Goal: Task Accomplishment & Management: Use online tool/utility

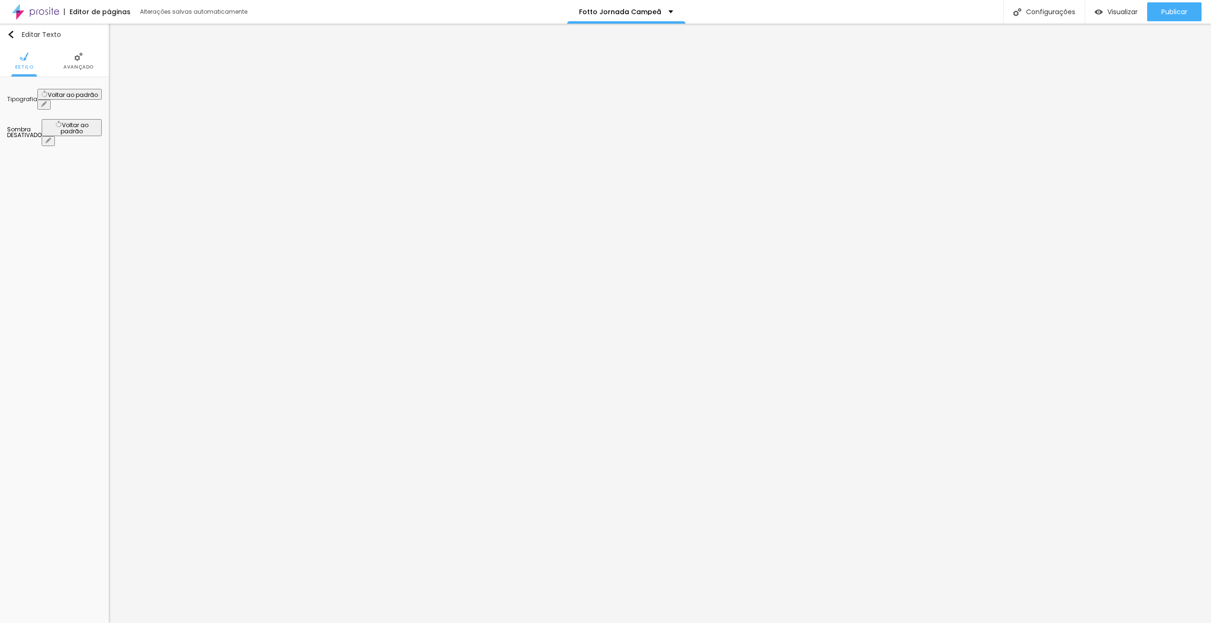
click at [47, 101] on icon "button" at bounding box center [44, 104] width 6 height 6
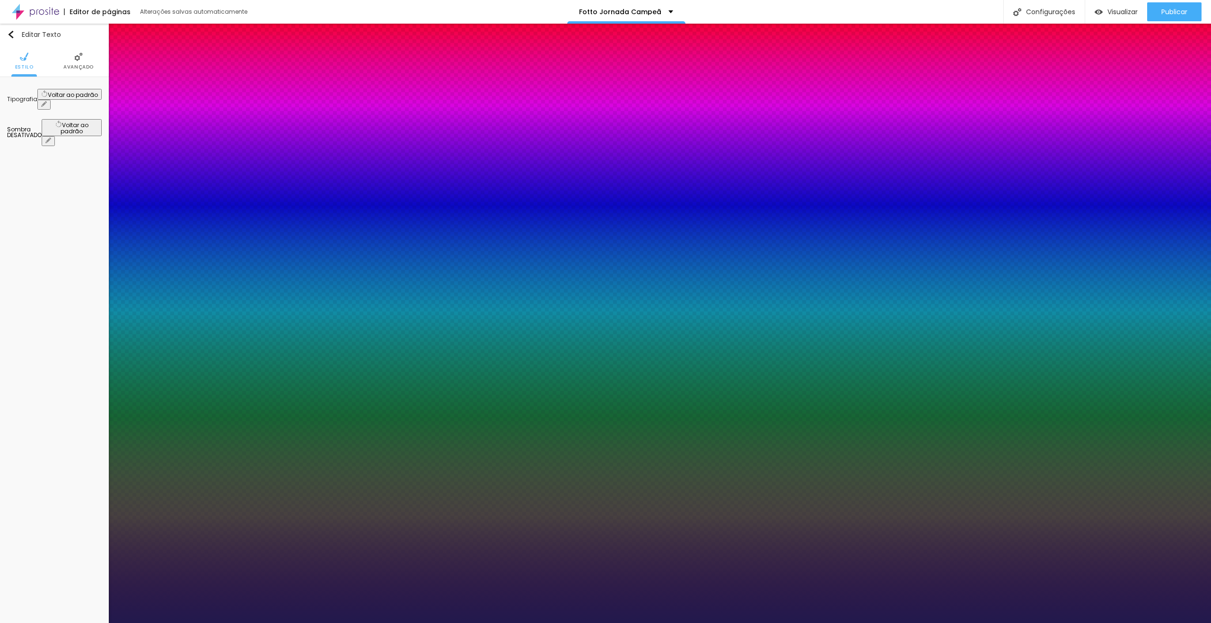
type input "1"
type input "#7165AA"
type input "1"
type input "#877FAF"
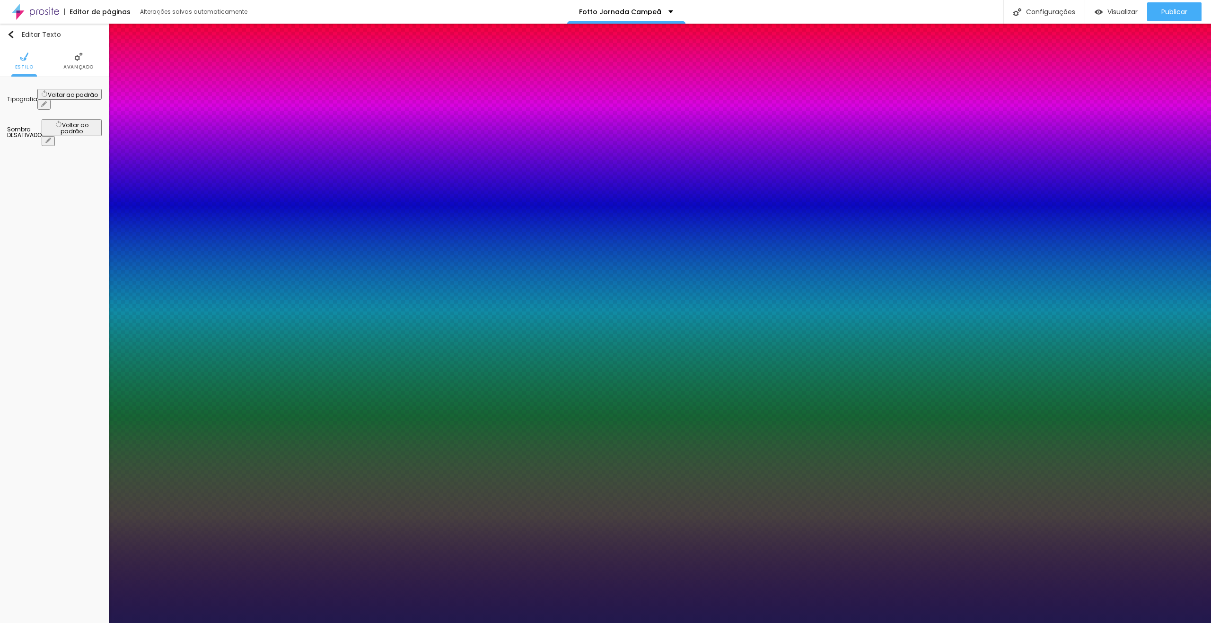
type input "1"
type input "#9C98B1"
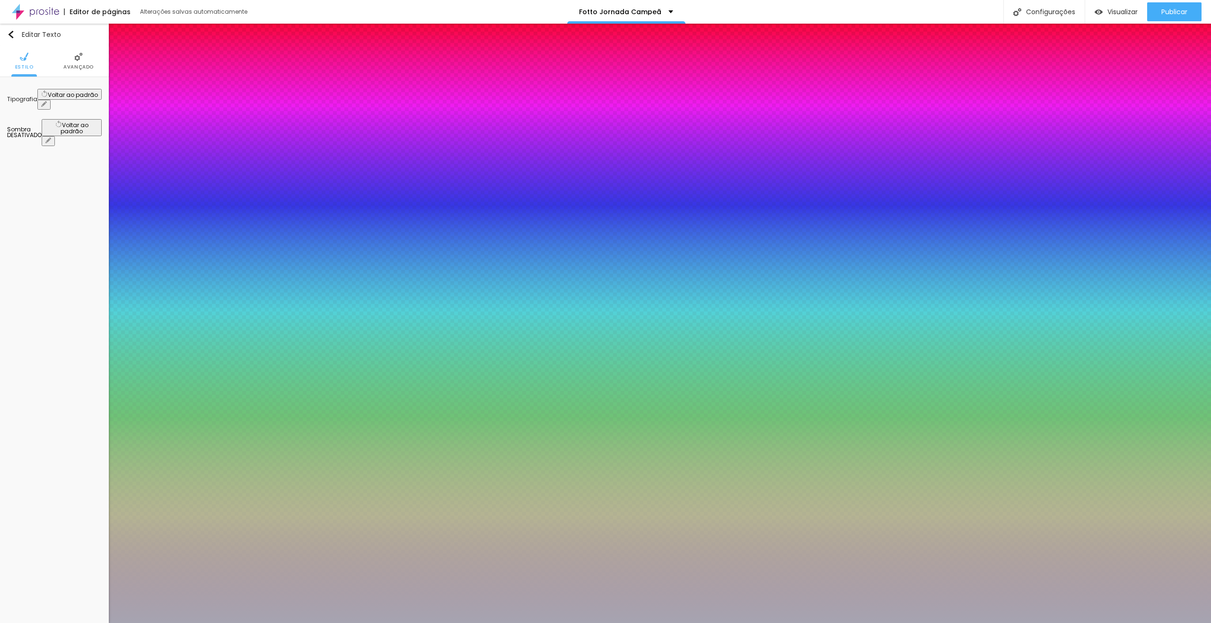
type input "1"
type input "#A6A4B1"
type input "1"
type input "#AAAAAC"
type input "1"
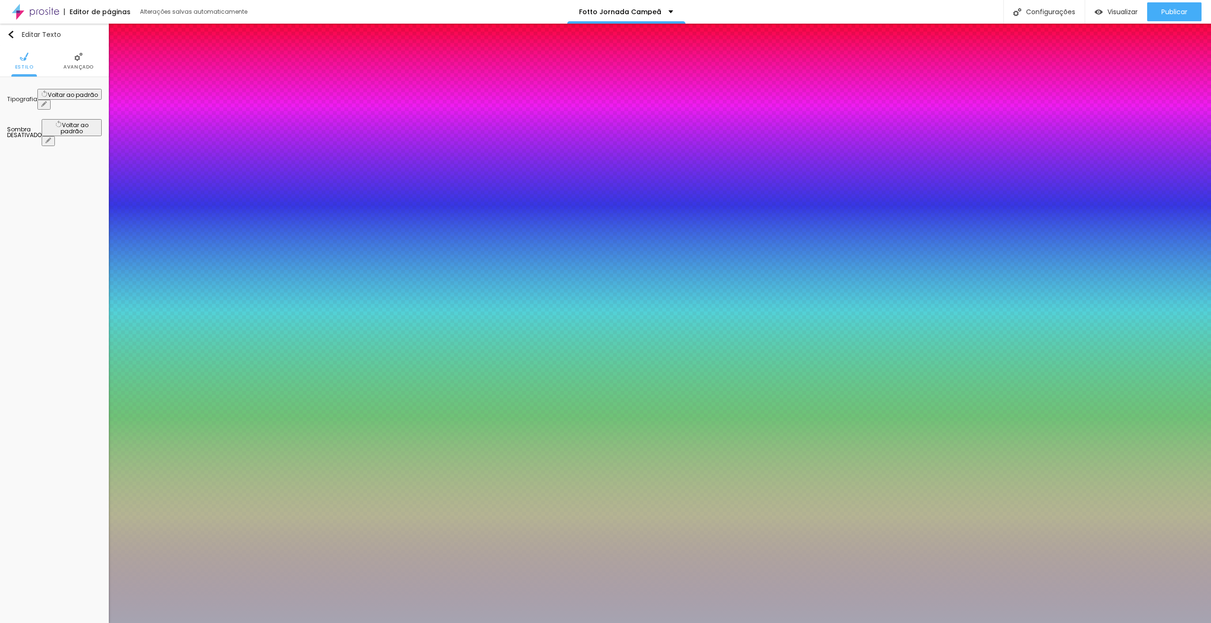
type input "#AAAAAA"
type input "1"
type input "#A8A8A8"
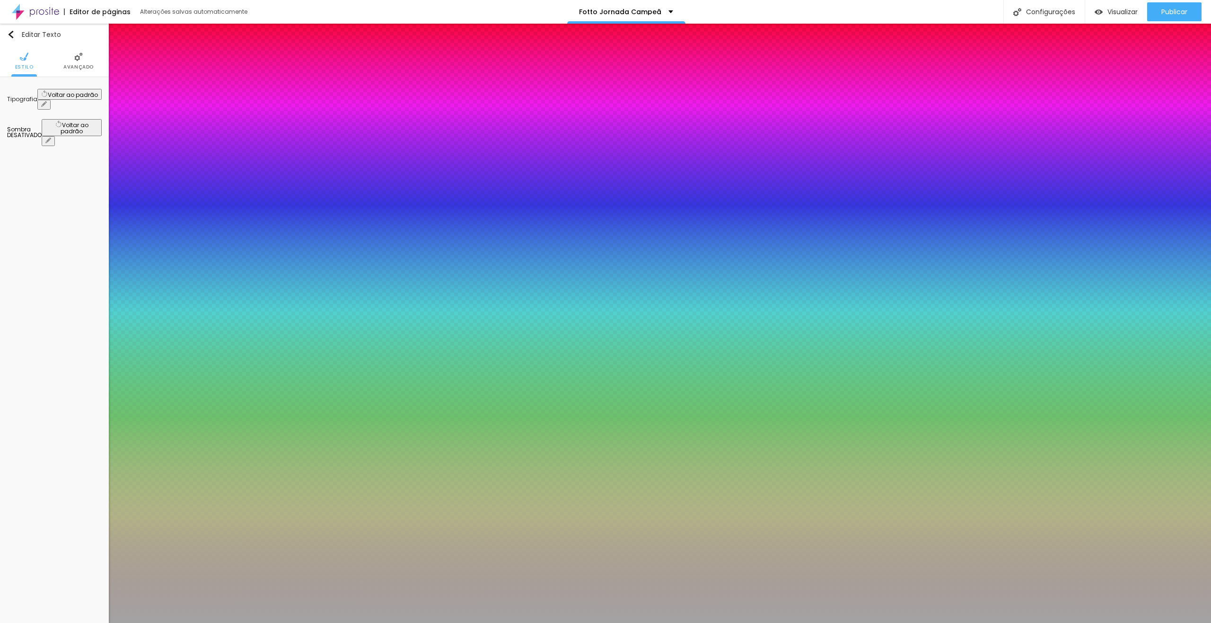
type input "1"
type input "#A3A3A3"
type input "1"
type input "#9E9E9E"
type input "1"
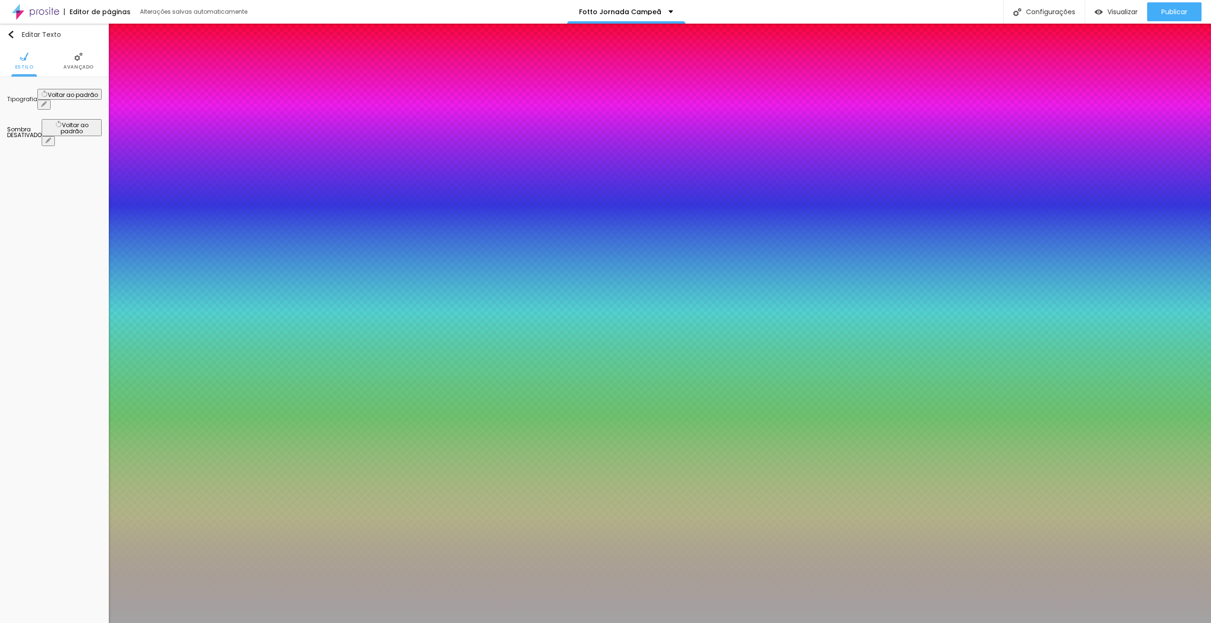
type input "#9C9C9C"
type input "1"
type input "#949494"
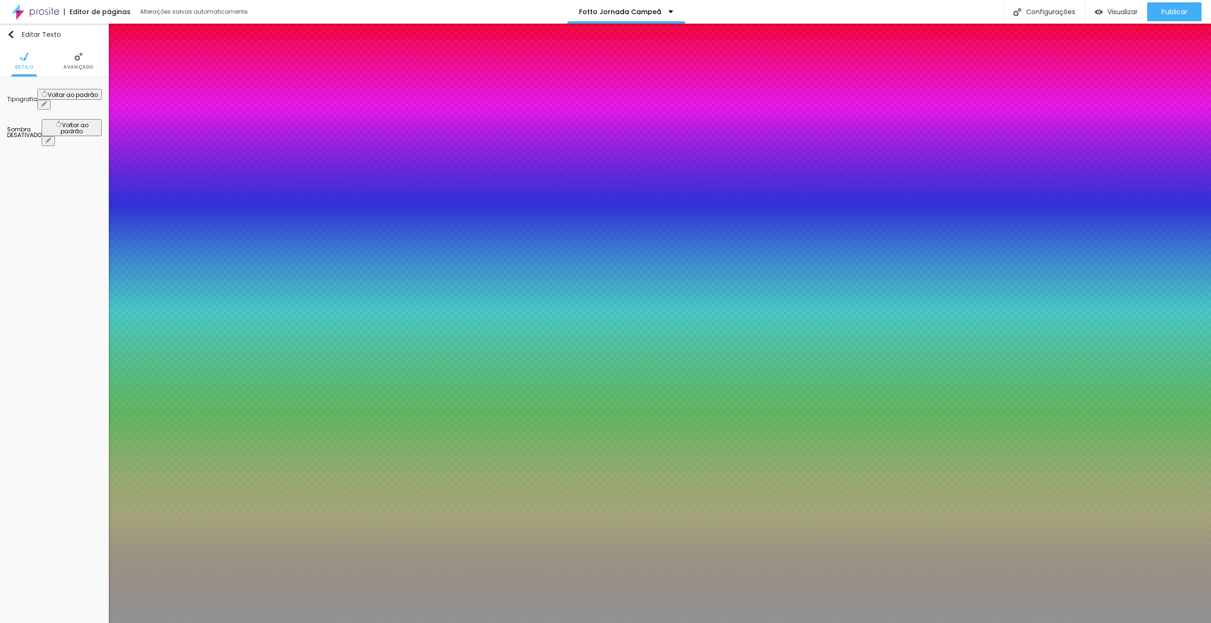
type input "1"
type input "#929292"
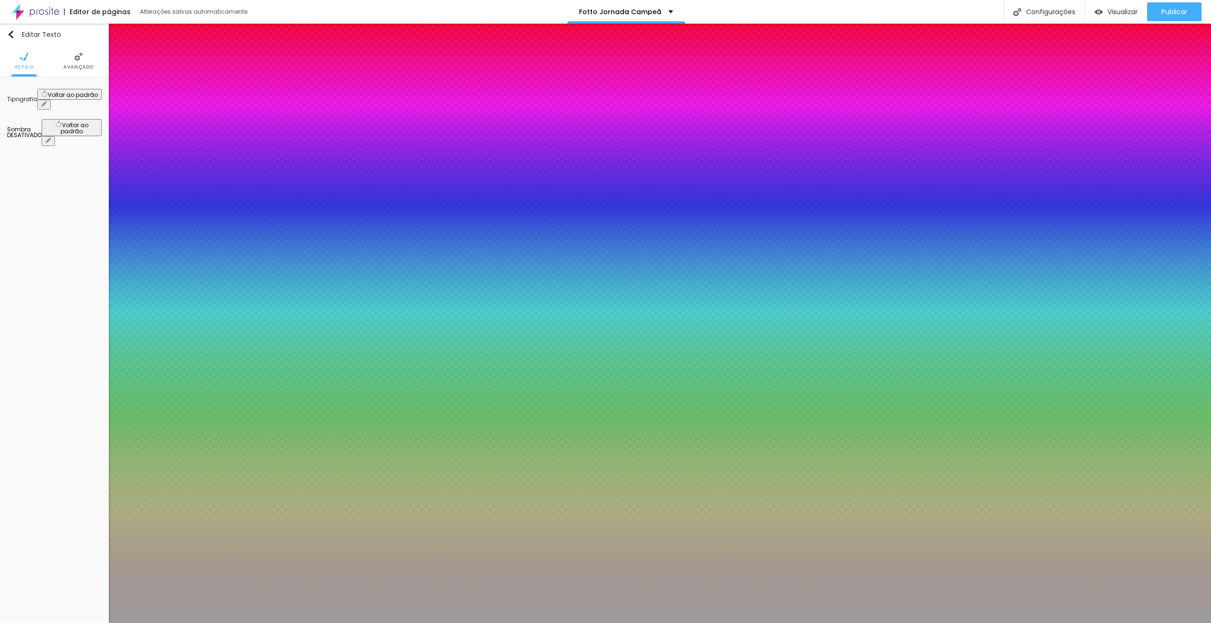
type input "1"
type input "#9C9C9C"
type input "1"
type input "#A2A2A2"
type input "1"
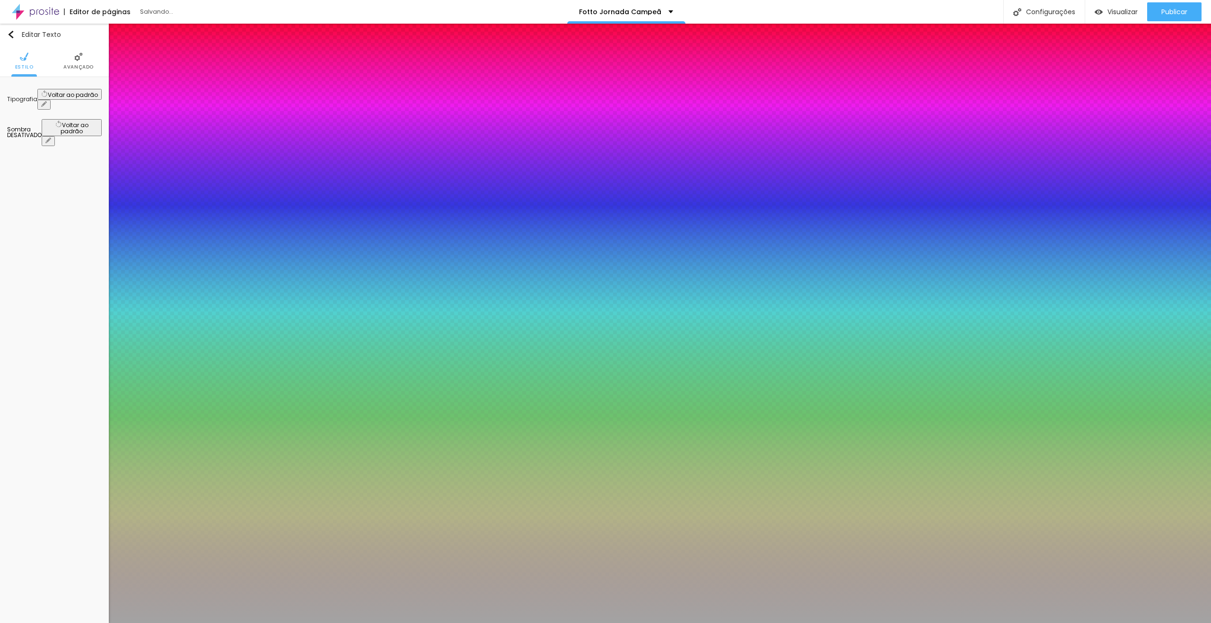
type input "#A3A3A3"
type input "1"
type input "#A5A5A5"
type input "1"
type input "#A8A8A8"
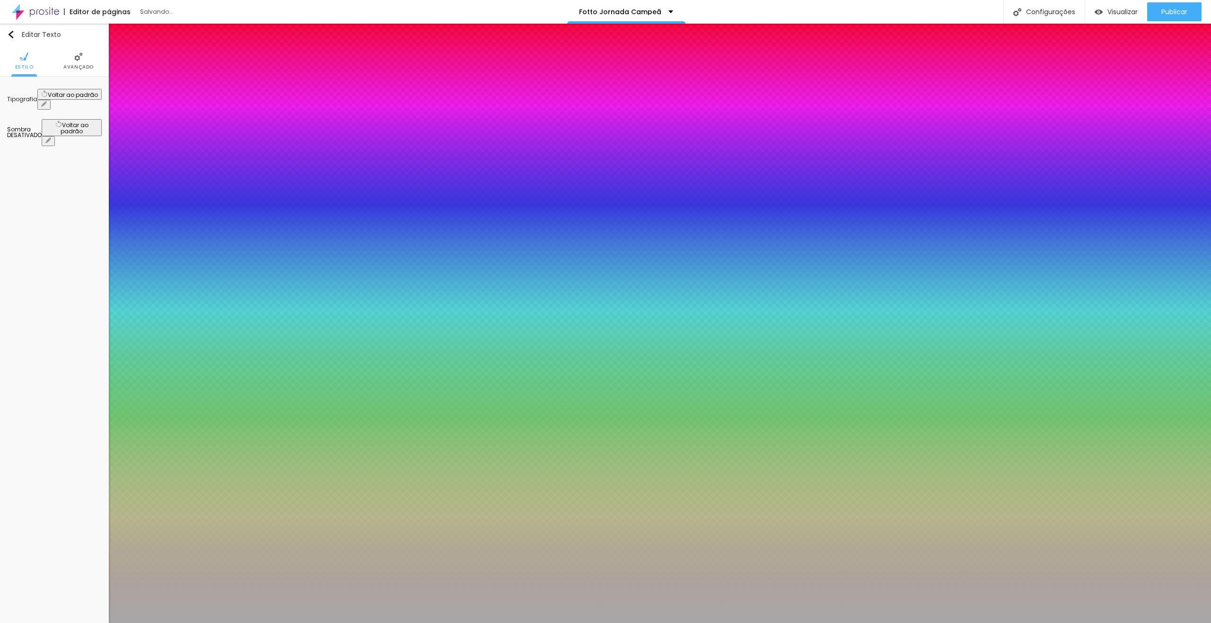
type input "1"
type input "#ACACAC"
drag, startPoint x: 162, startPoint y: 280, endPoint x: 124, endPoint y: 278, distance: 37.9
type input "1"
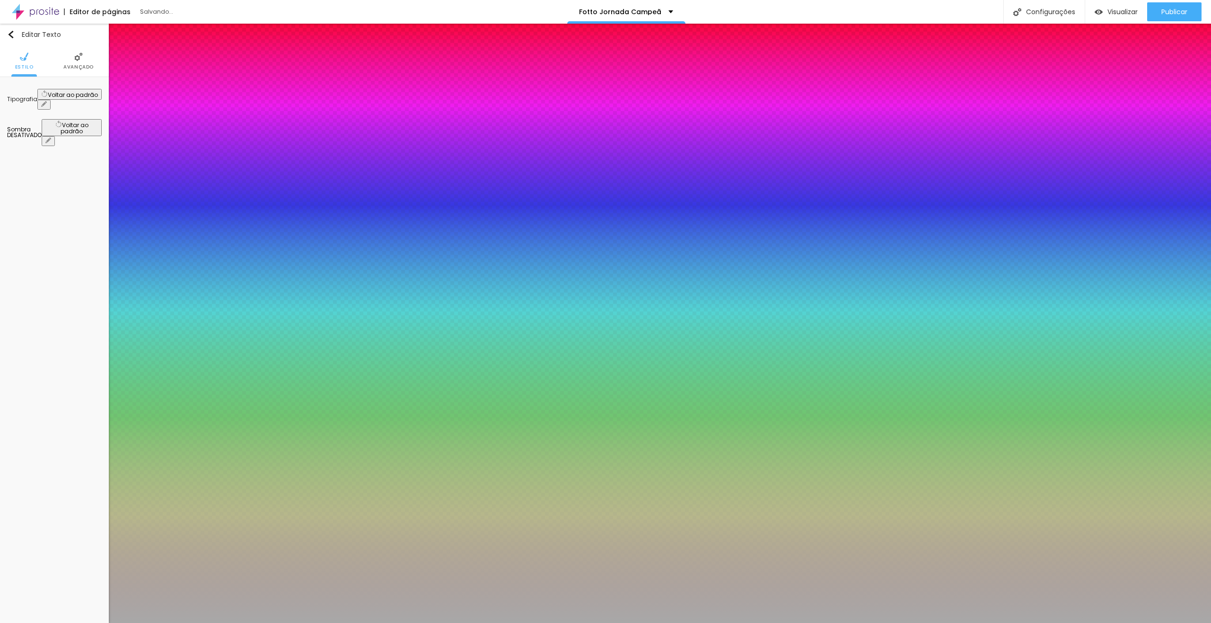
type input "#ADADAD"
type input "1"
click at [860, 623] on div at bounding box center [605, 623] width 1211 height 0
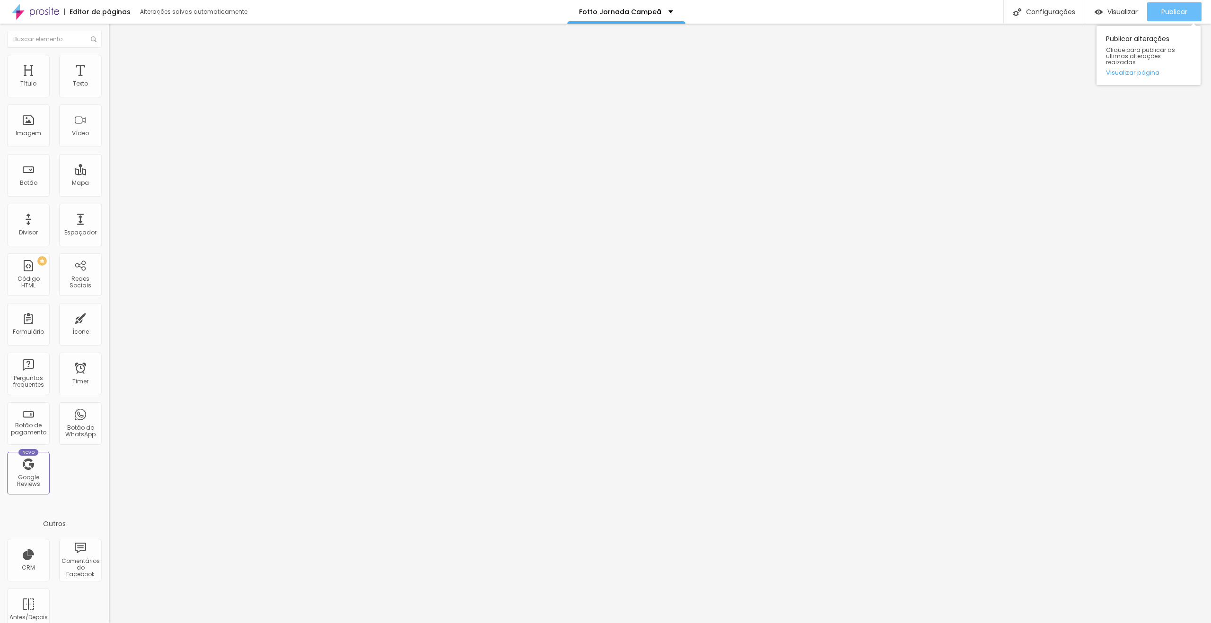
click at [1174, 11] on span "Publicar" at bounding box center [1174, 12] width 26 height 8
click at [1142, 70] on link "Visualizar página" at bounding box center [1148, 73] width 85 height 6
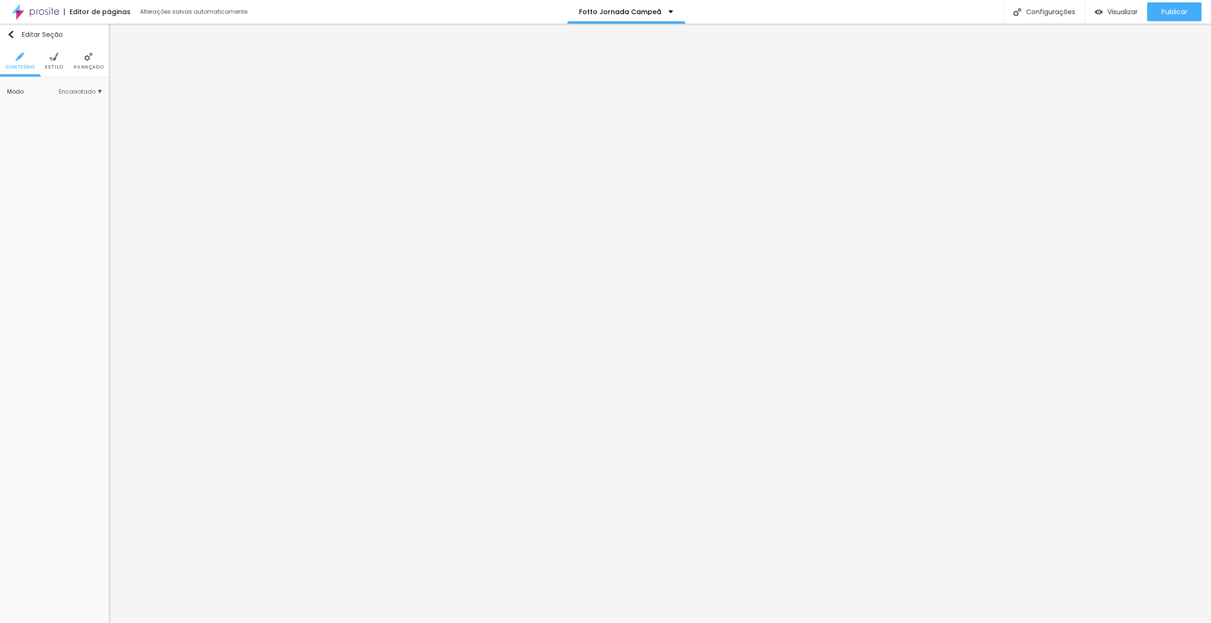
click at [71, 67] on ul "Conteúdo Estilo Avançado" at bounding box center [54, 61] width 109 height 32
click at [89, 65] on span "Avançado" at bounding box center [88, 67] width 30 height 5
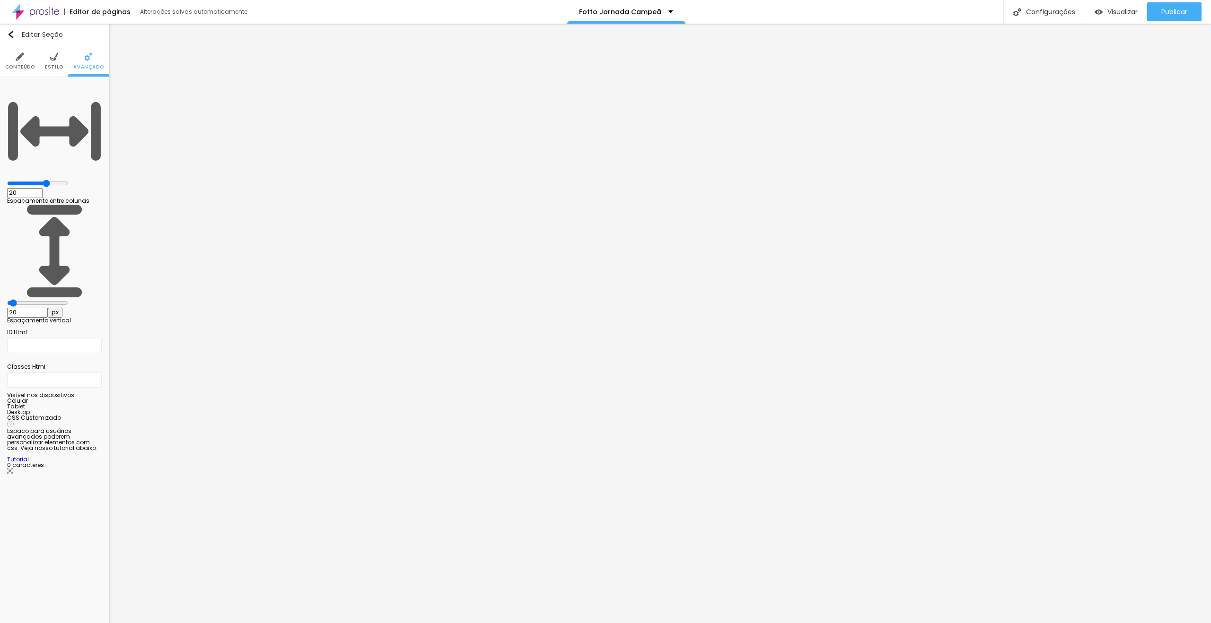
type input "0"
drag, startPoint x: 21, startPoint y: 109, endPoint x: 0, endPoint y: 106, distance: 21.4
type input "0"
click at [7, 299] on input "range" at bounding box center [37, 303] width 61 height 8
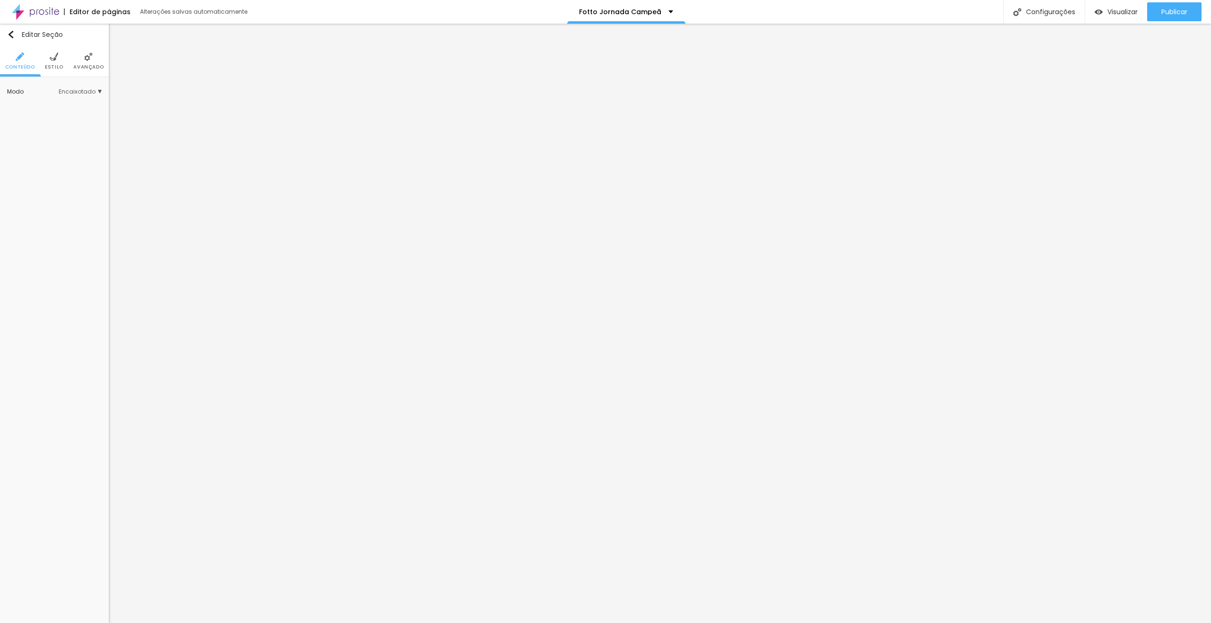
click at [67, 56] on ul "Conteúdo Estilo Avançado" at bounding box center [54, 61] width 109 height 32
drag, startPoint x: 47, startPoint y: 56, endPoint x: 72, endPoint y: 61, distance: 26.1
click at [48, 56] on li "Estilo" at bounding box center [54, 60] width 18 height 31
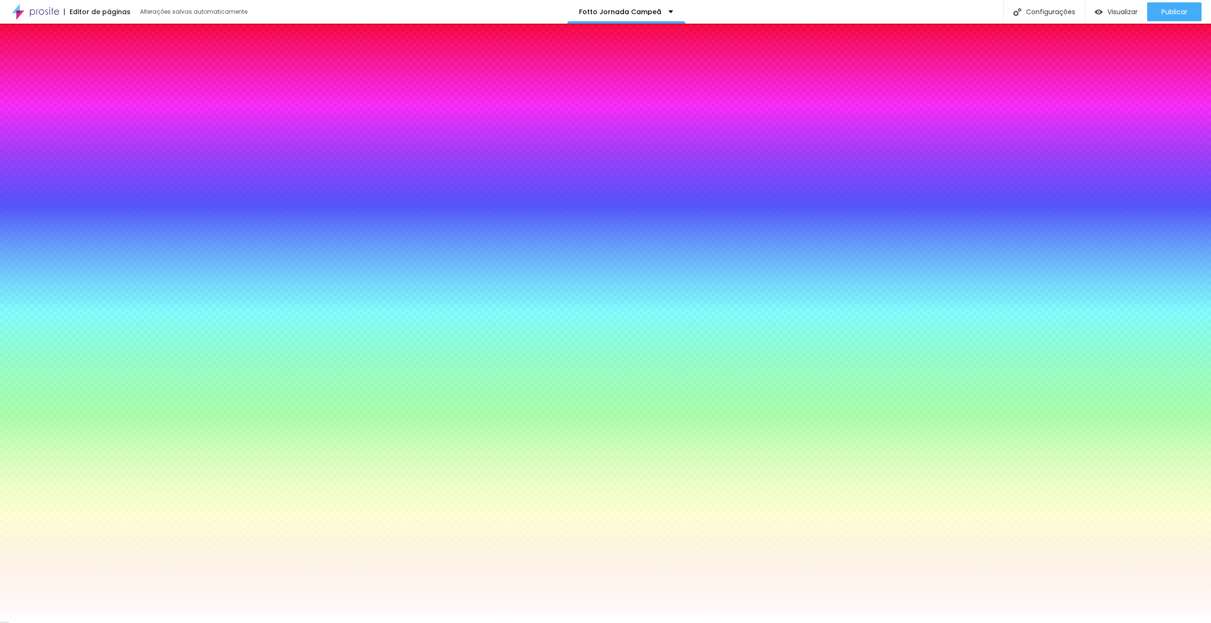
click at [87, 61] on li "Avançado" at bounding box center [88, 60] width 30 height 31
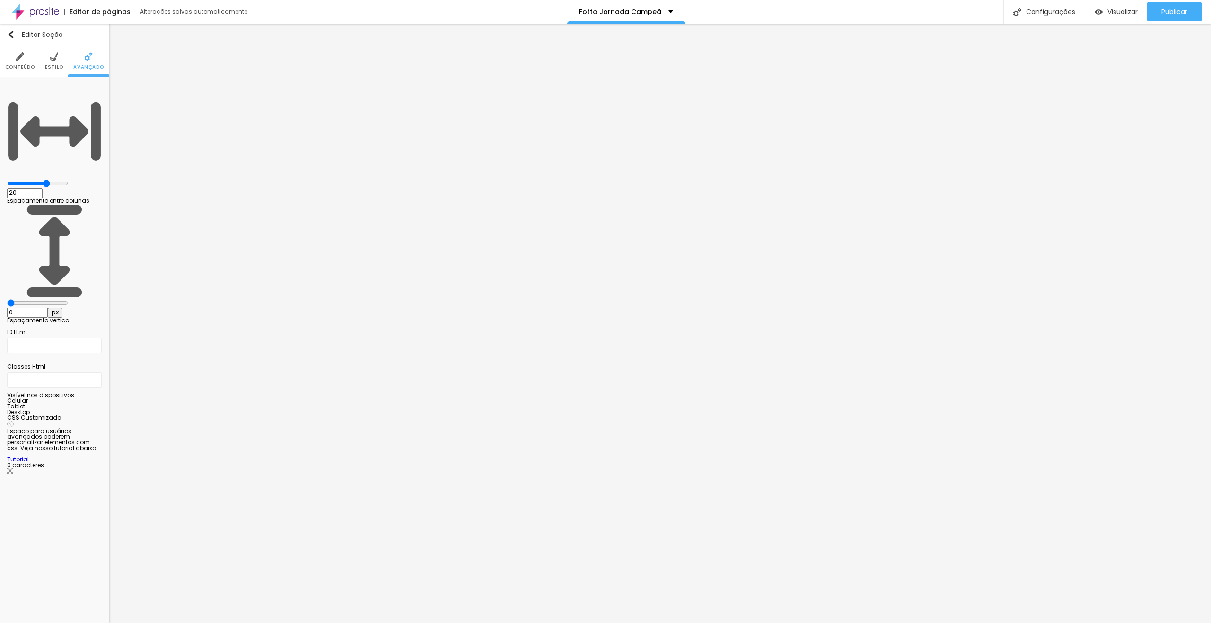
drag, startPoint x: 53, startPoint y: 62, endPoint x: 58, endPoint y: 72, distance: 10.8
click at [53, 62] on li "Estilo" at bounding box center [54, 60] width 18 height 31
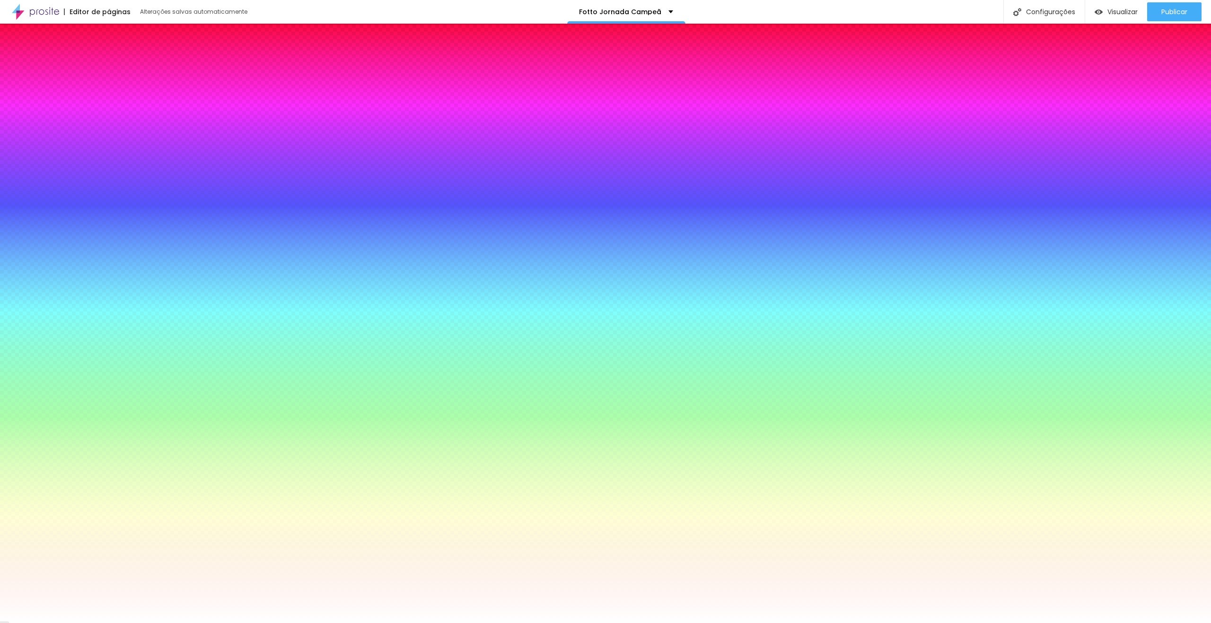
click at [92, 138] on input "#FFFFFF" at bounding box center [63, 132] width 113 height 9
paste input "E8BC1E"
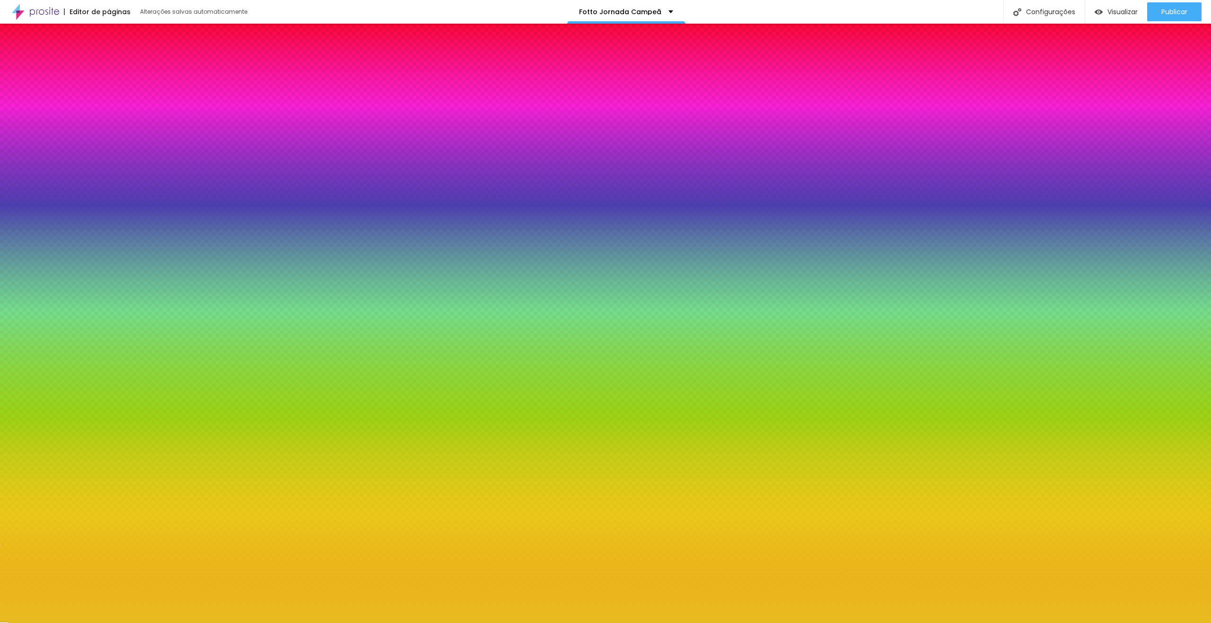
type input "#E8BC1E"
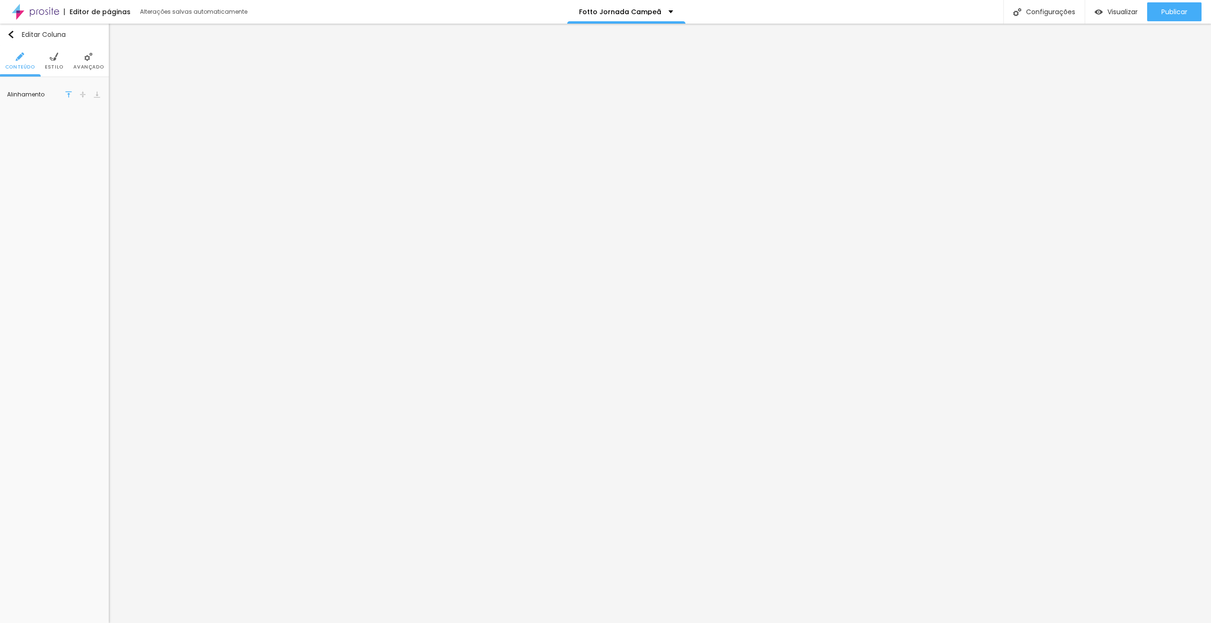
click at [90, 61] on img at bounding box center [88, 56] width 9 height 9
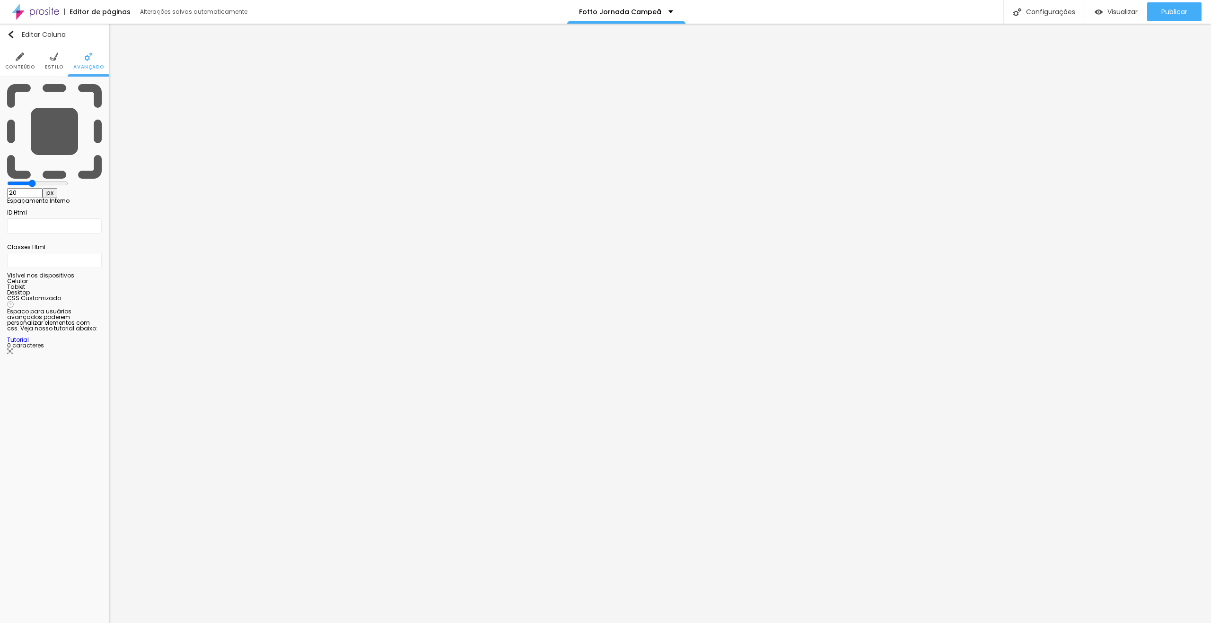
type input "15"
type input "10"
type input "5"
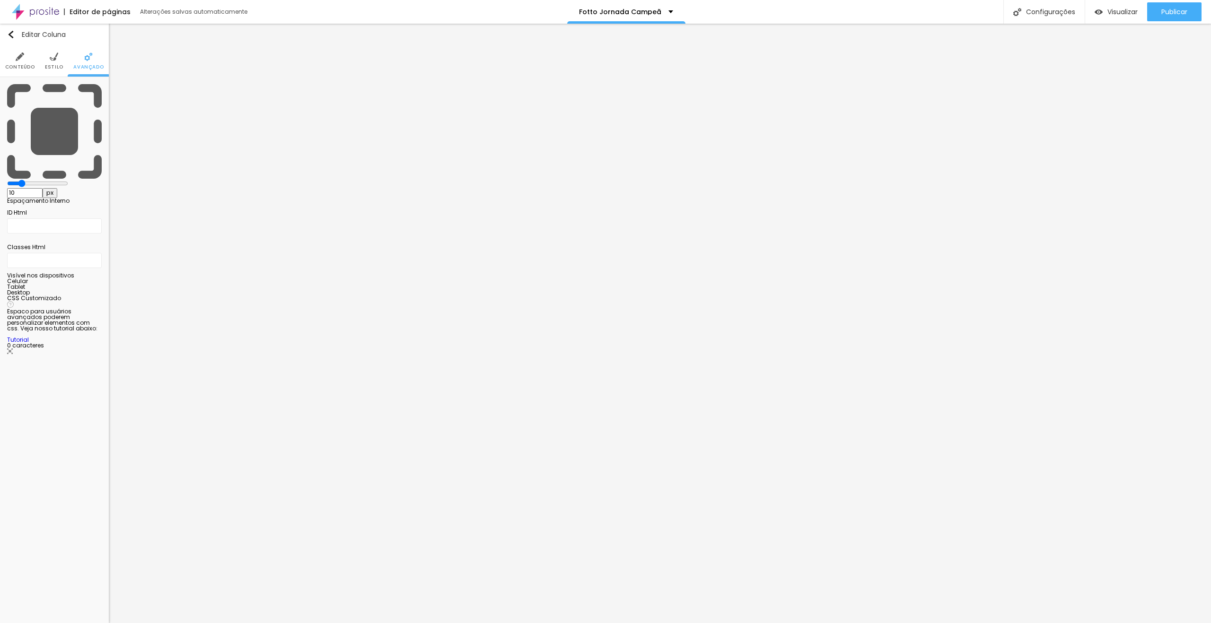
type input "5"
type input "10"
drag, startPoint x: 38, startPoint y: 90, endPoint x: 28, endPoint y: 90, distance: 10.4
type input "10"
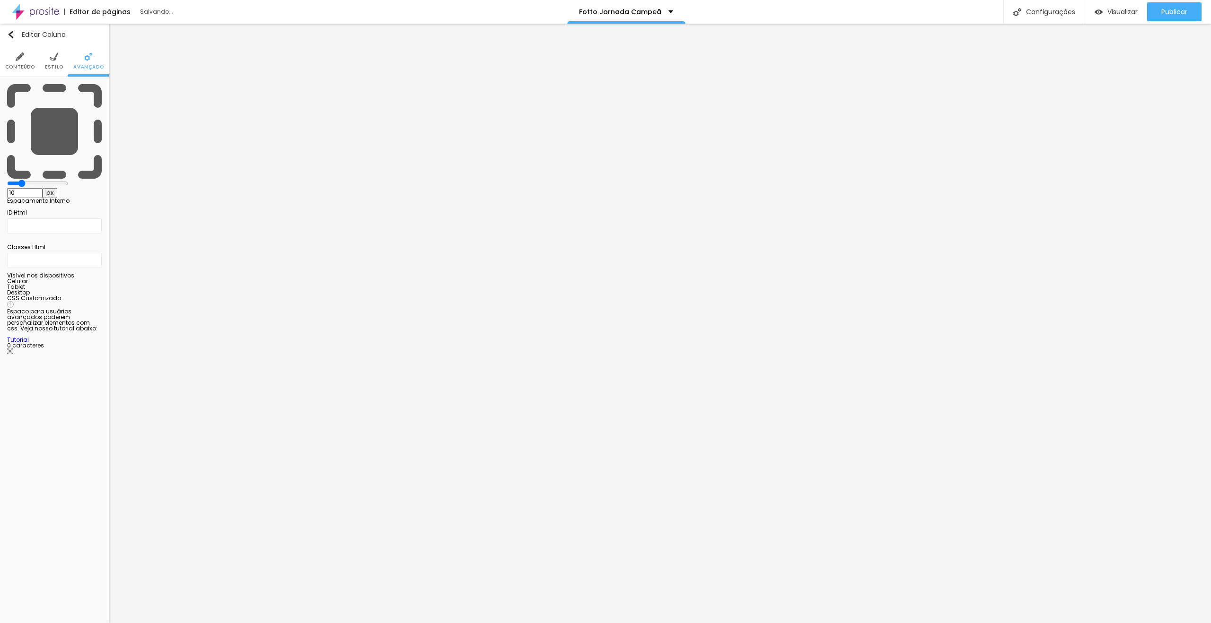
click at [28, 180] on input "range" at bounding box center [37, 184] width 61 height 8
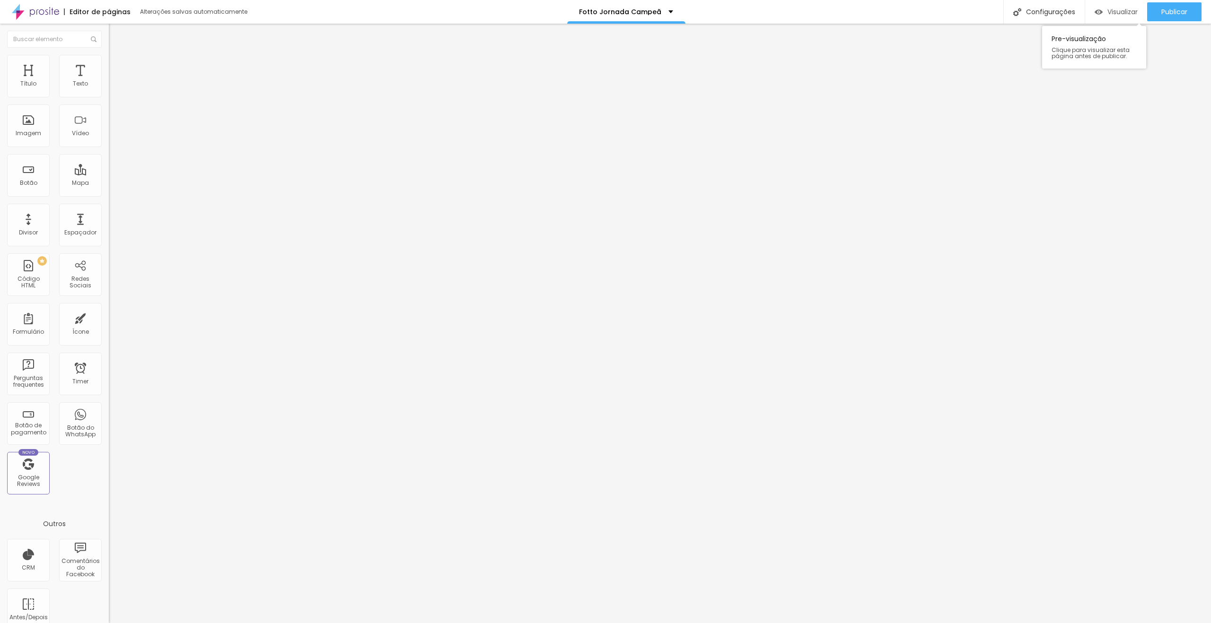
click at [1108, 12] on span "Visualizar" at bounding box center [1122, 12] width 30 height 8
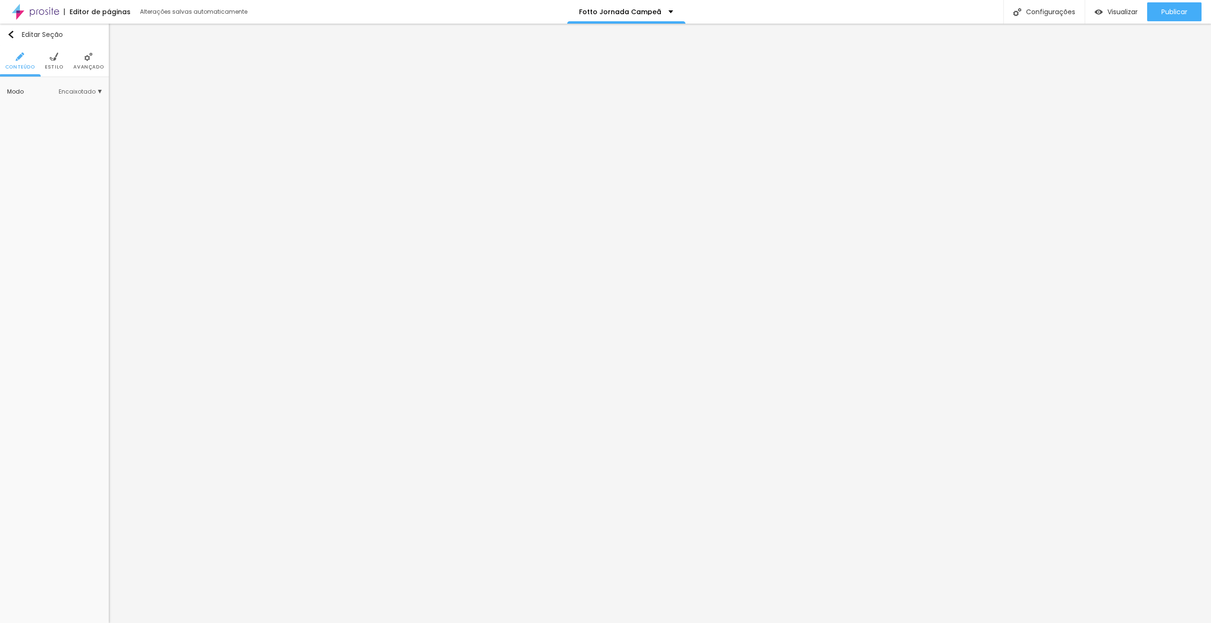
click at [56, 51] on li "Estilo" at bounding box center [54, 60] width 18 height 31
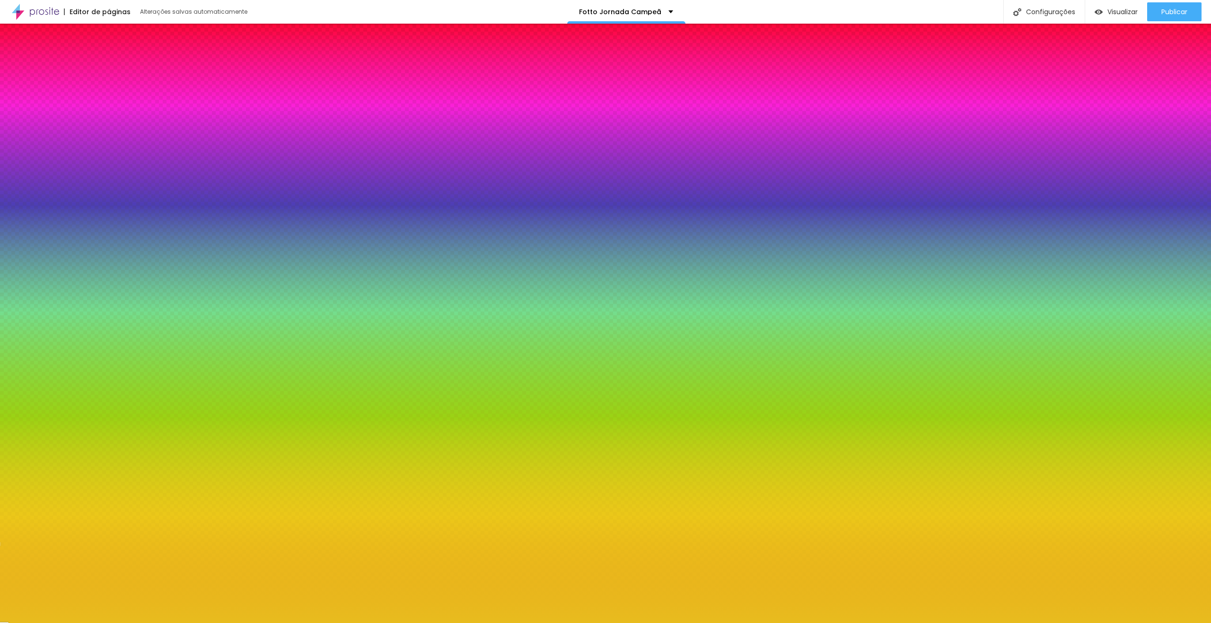
click at [89, 138] on input "#E8BC1E" at bounding box center [63, 132] width 113 height 9
paste input "FFC200"
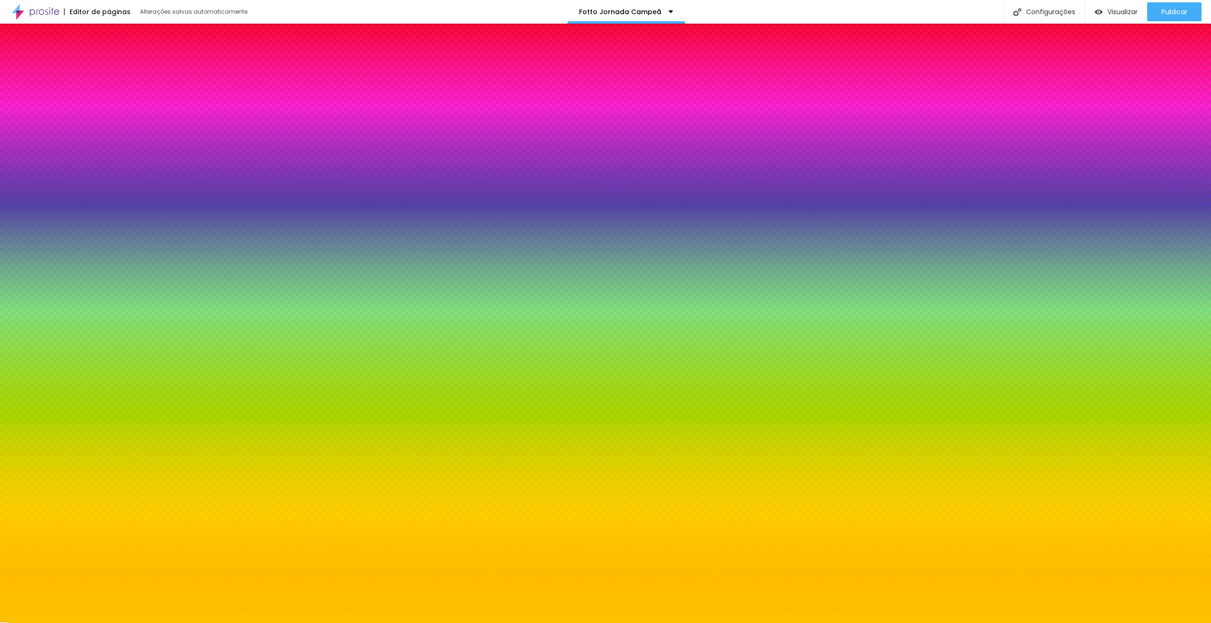
type input "#FFC200"
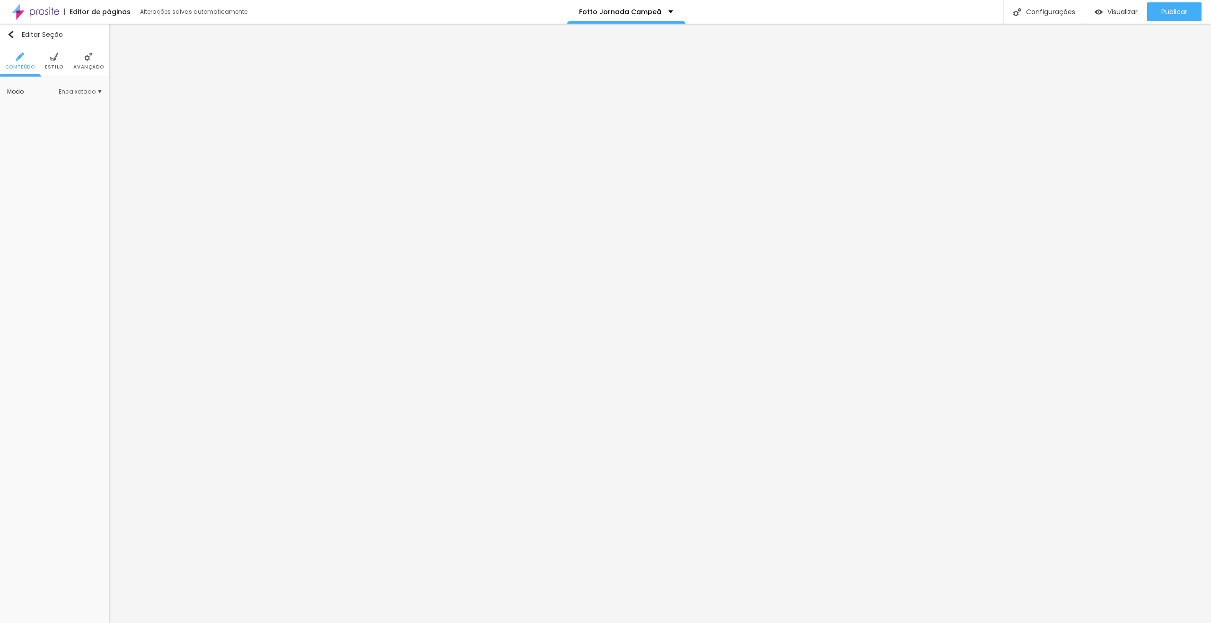
click at [63, 64] on ul "Conteúdo Estilo Avançado" at bounding box center [54, 61] width 109 height 32
click at [57, 65] on span "Estilo" at bounding box center [54, 67] width 18 height 5
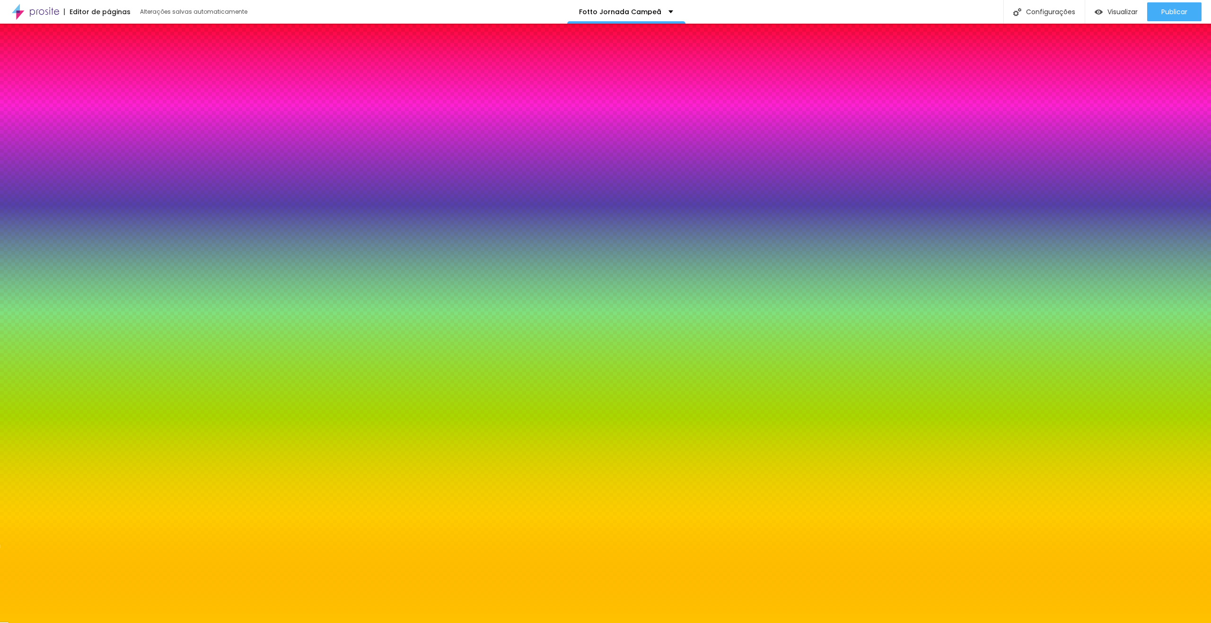
click at [93, 138] on input "#FFC200" at bounding box center [63, 132] width 113 height 9
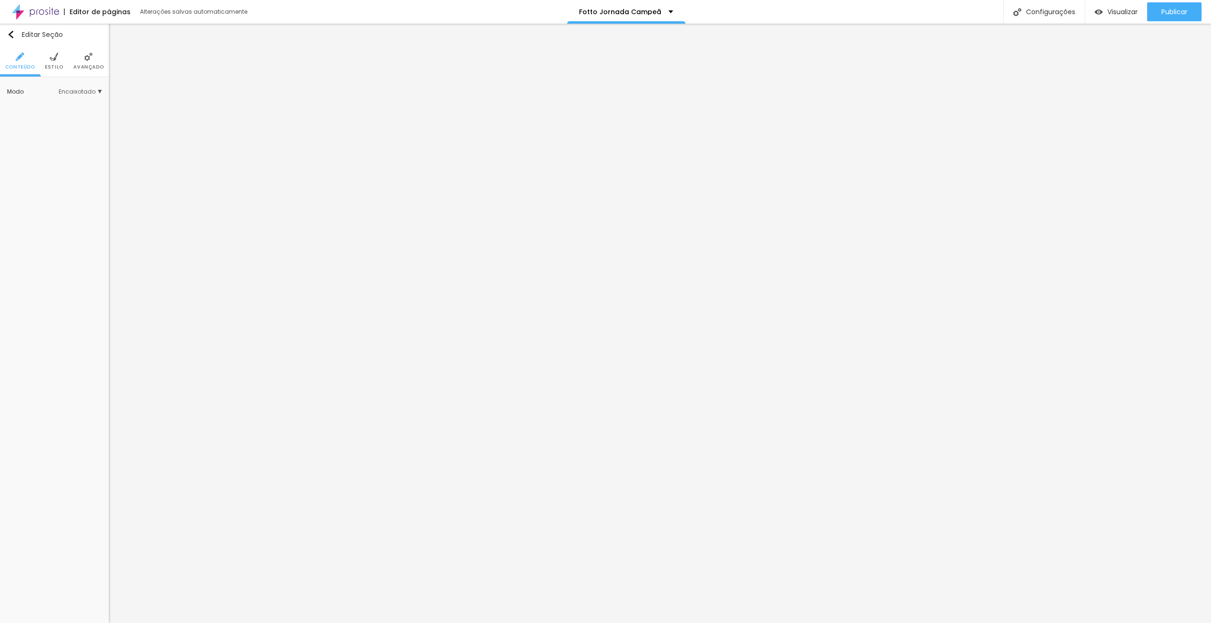
click at [51, 53] on img at bounding box center [54, 56] width 9 height 9
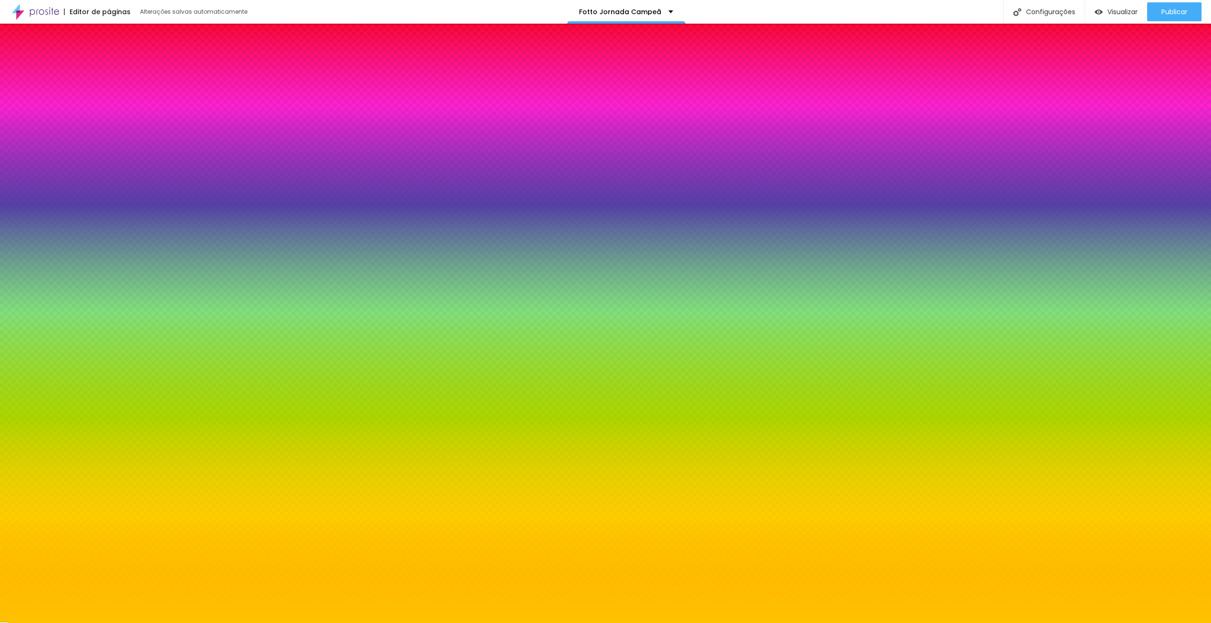
click at [63, 128] on div at bounding box center [54, 128] width 95 height 0
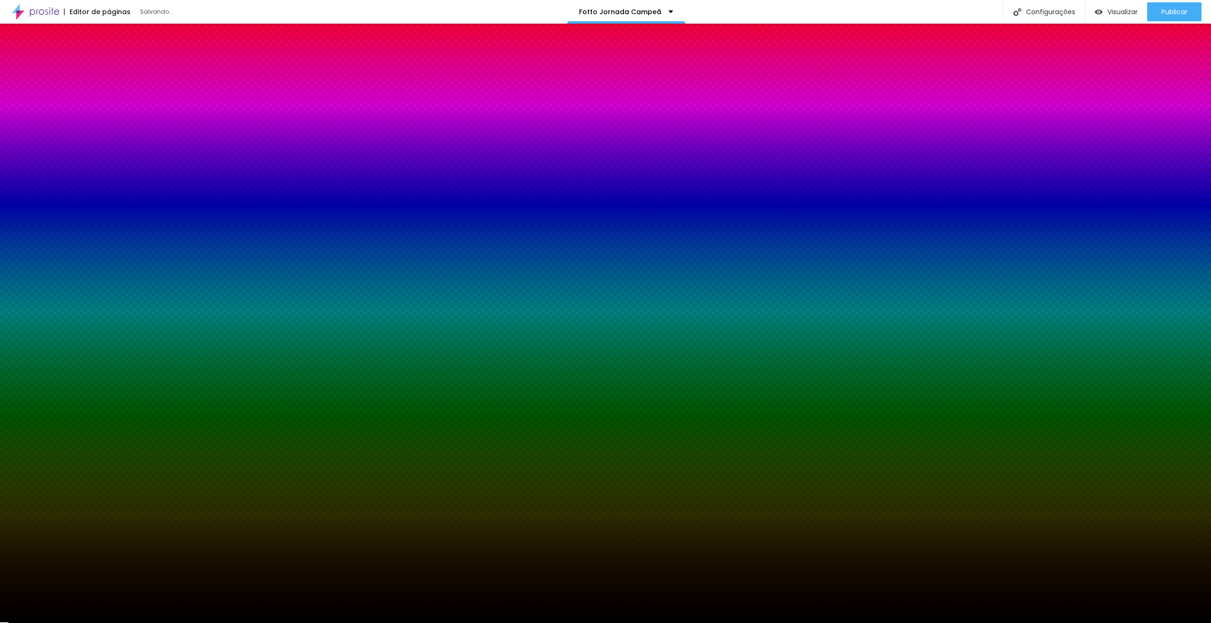
type input "#000000"
drag, startPoint x: 32, startPoint y: 237, endPoint x: 0, endPoint y: 260, distance: 38.7
click at [0, 260] on div "Editar Seção Conteúdo Estilo Avançado Imagem de fundo Adicionar imagem Efeito d…" at bounding box center [54, 324] width 109 height 600
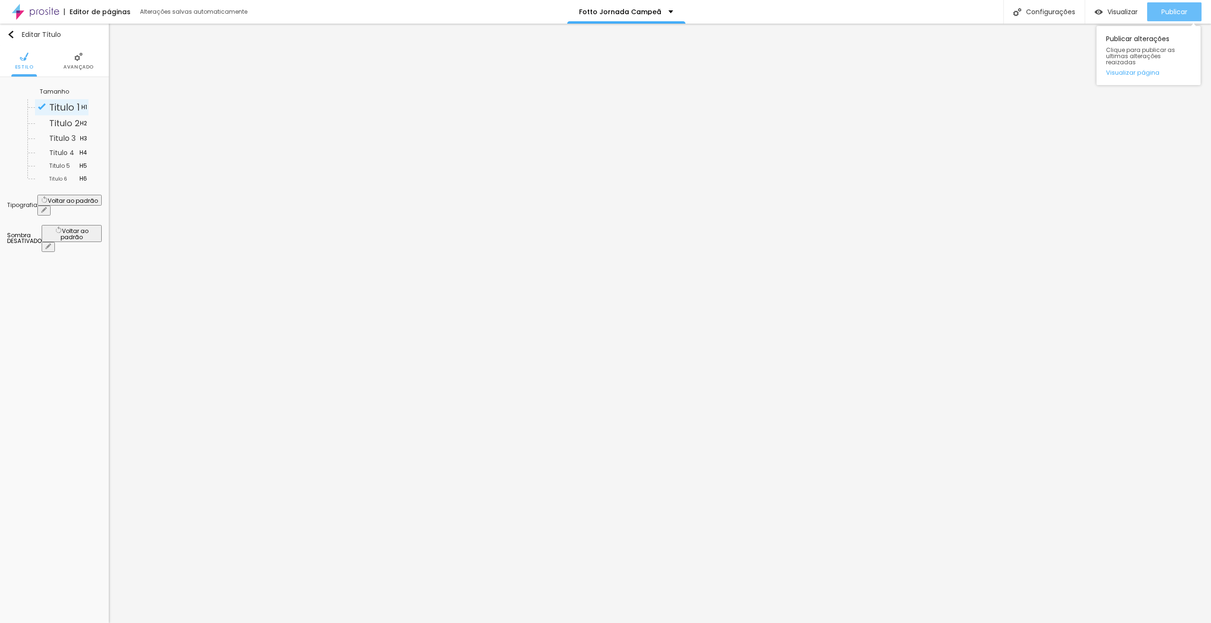
click at [1172, 9] on span "Publicar" at bounding box center [1174, 12] width 26 height 8
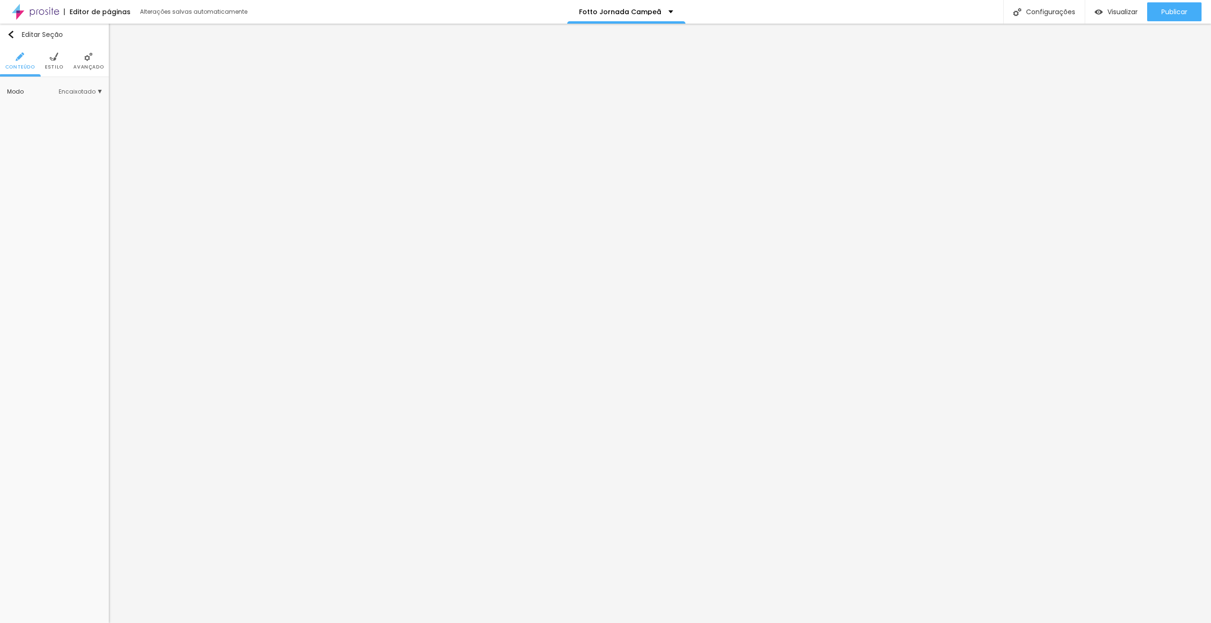
click at [49, 67] on span "Estilo" at bounding box center [54, 67] width 18 height 5
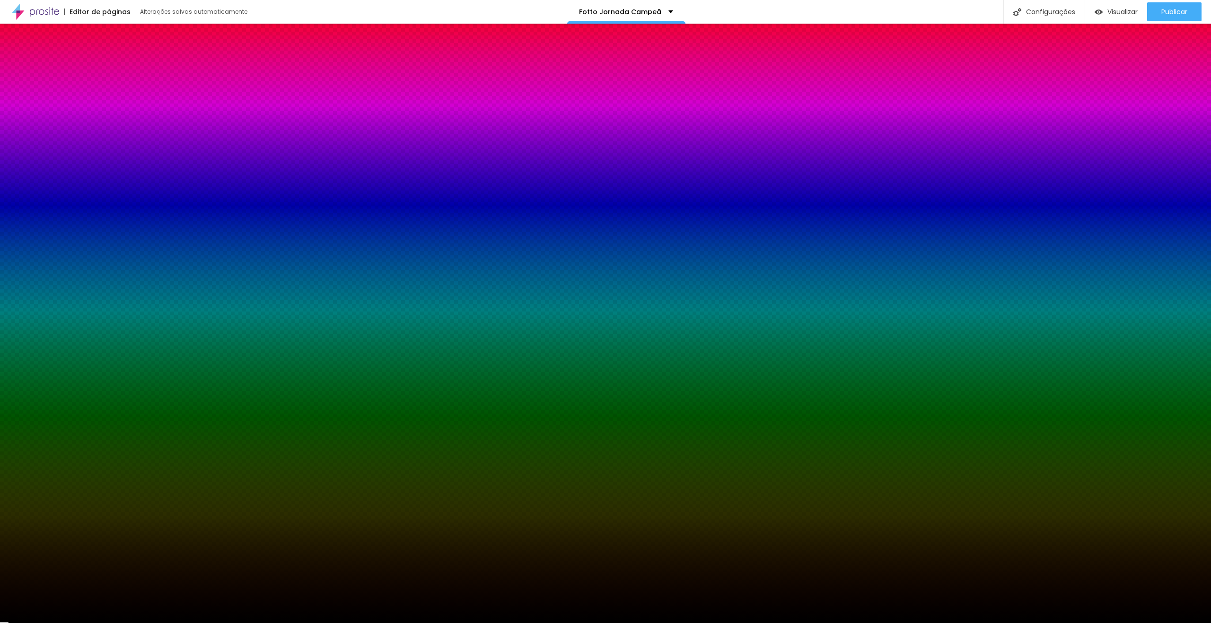
click at [80, 138] on input "#000000" at bounding box center [63, 132] width 113 height 9
paste input
paste input "FFC200"
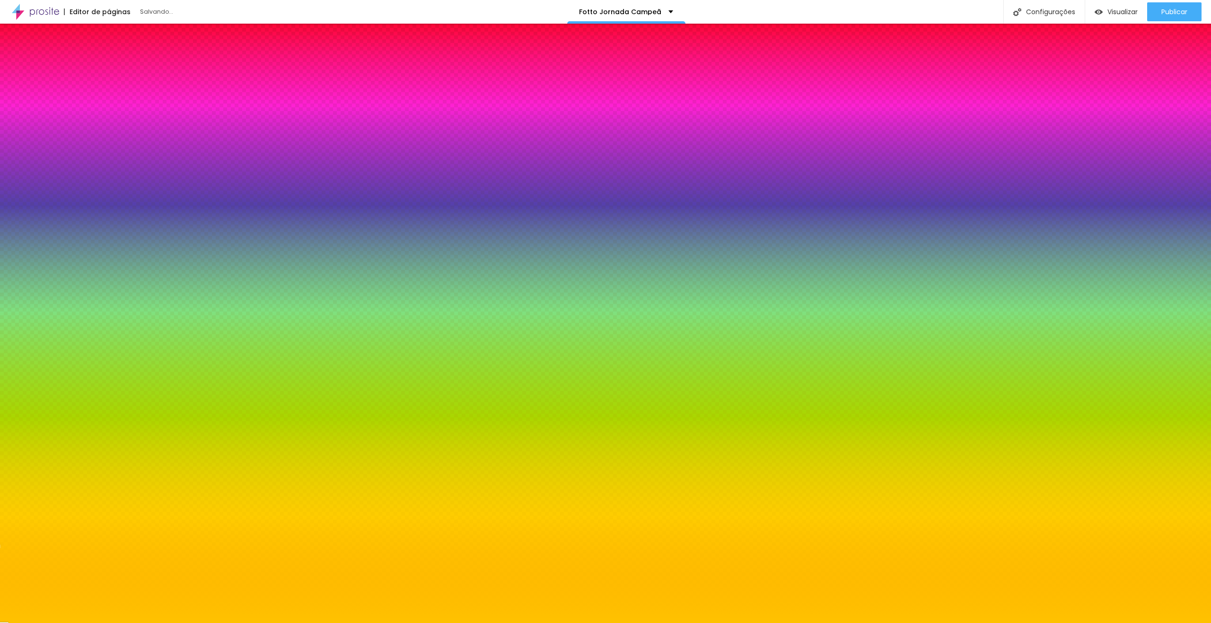
type input "#FFC200"
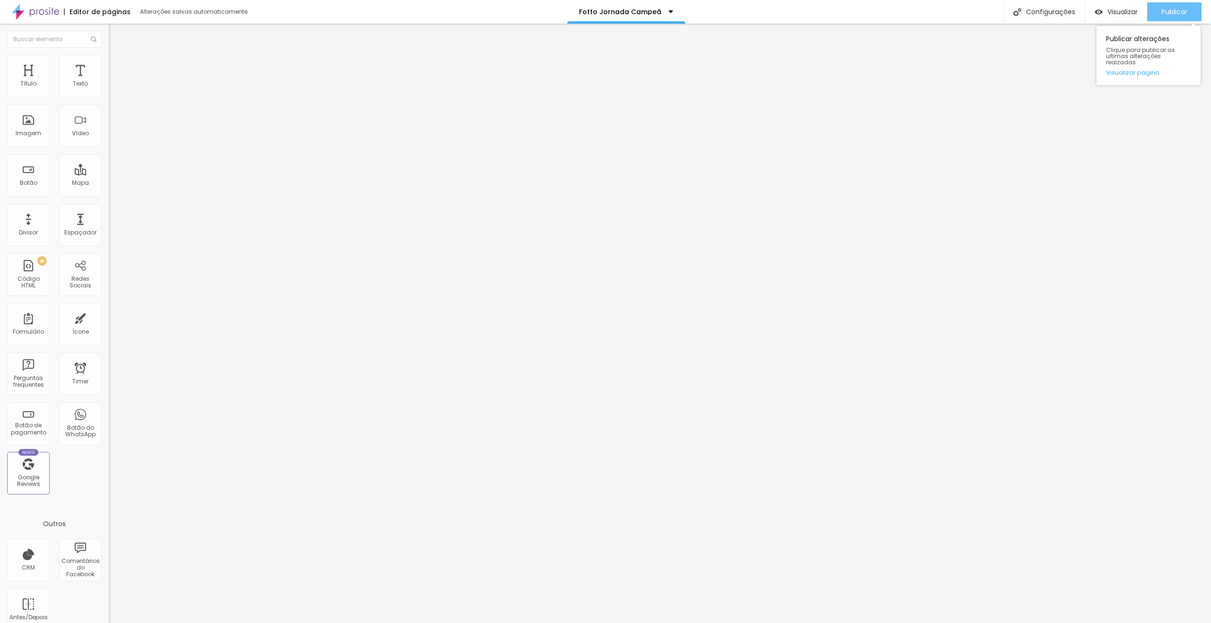
click at [1169, 16] on span "Publicar" at bounding box center [1174, 12] width 26 height 8
click at [1172, 6] on div "Publicar" at bounding box center [1174, 11] width 26 height 19
